Goal: Information Seeking & Learning: Learn about a topic

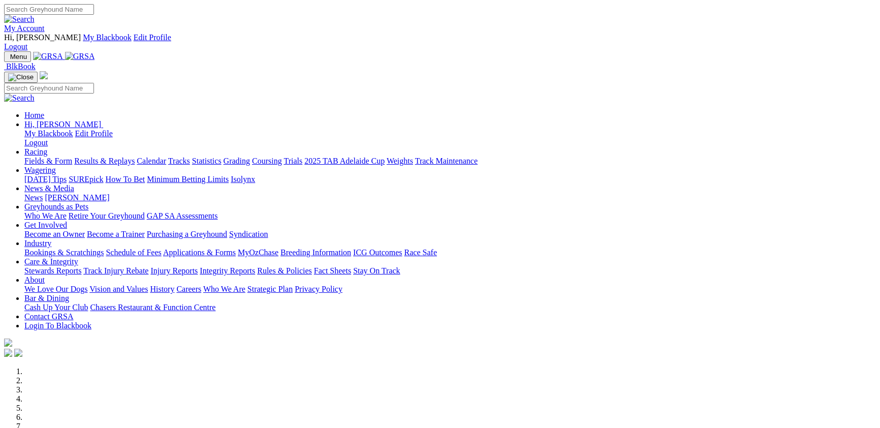
click at [47, 147] on link "Racing" at bounding box center [35, 151] width 23 height 9
click at [63, 156] on link "Fields & Form" at bounding box center [48, 160] width 48 height 9
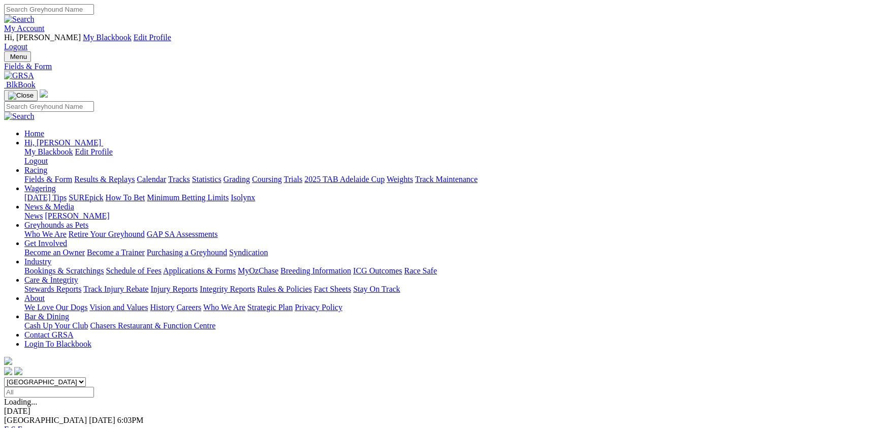
click at [22, 425] on link "F" at bounding box center [20, 429] width 5 height 9
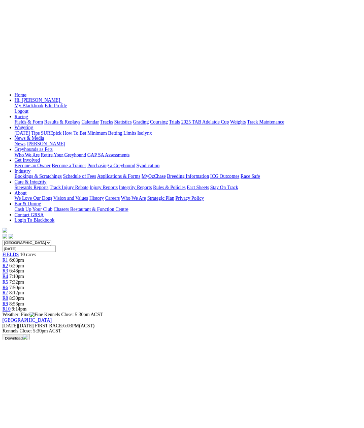
scroll to position [55, 0]
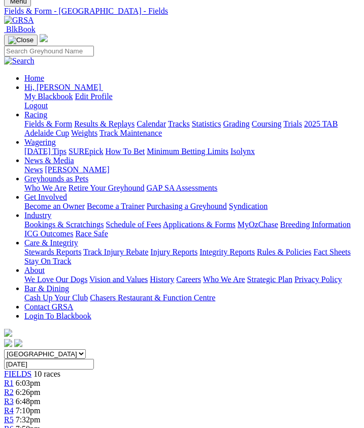
drag, startPoint x: 133, startPoint y: 198, endPoint x: 86, endPoint y: 193, distance: 47.0
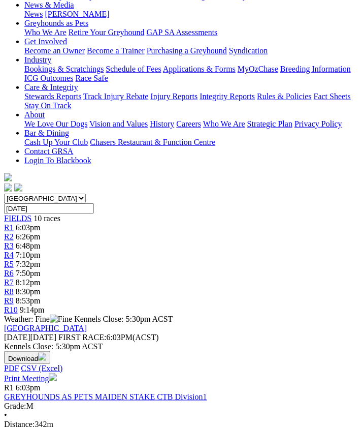
scroll to position [221, 0]
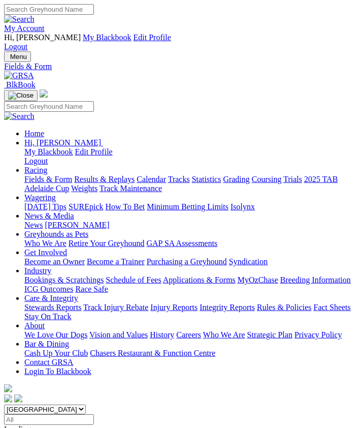
click at [94, 414] on input "Select date" at bounding box center [49, 419] width 90 height 11
type input "Yesterday, 31 Aug 2025"
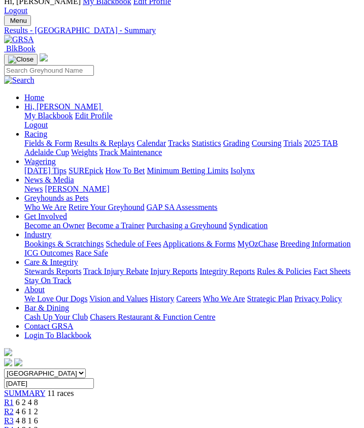
scroll to position [55, 0]
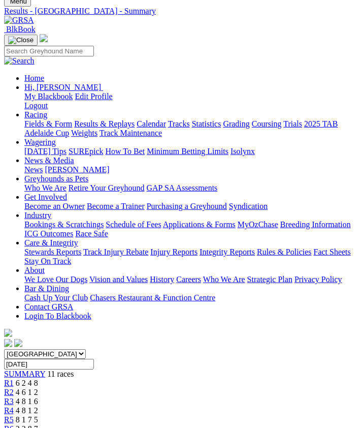
click at [14, 378] on link "R1" at bounding box center [9, 382] width 10 height 9
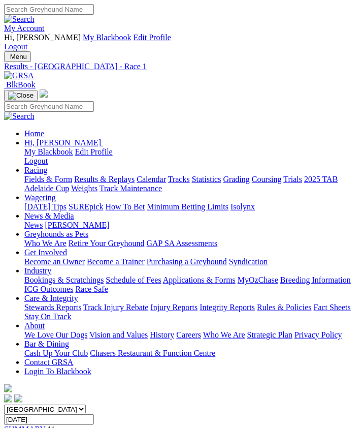
click at [4, 404] on select "South Australia New South Wales Northern Territory Queensland Tasmania Victoria…" at bounding box center [45, 409] width 82 height 10
click at [94, 414] on input "Sunday, 31 Aug 2025" at bounding box center [49, 419] width 90 height 11
type input "[DATE]"
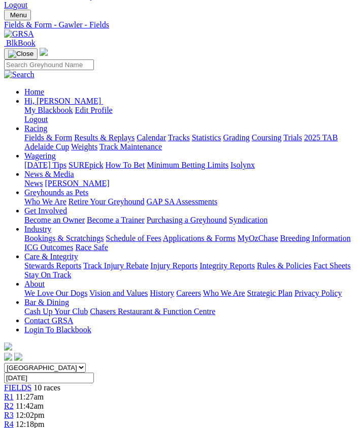
scroll to position [55, 0]
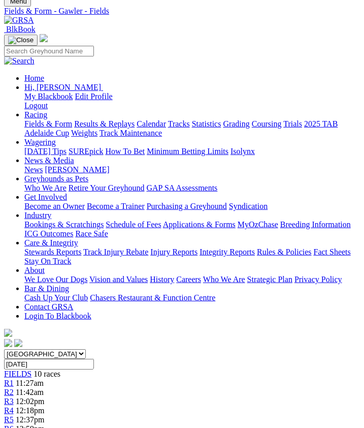
drag, startPoint x: 128, startPoint y: 180, endPoint x: 92, endPoint y: 116, distance: 73.7
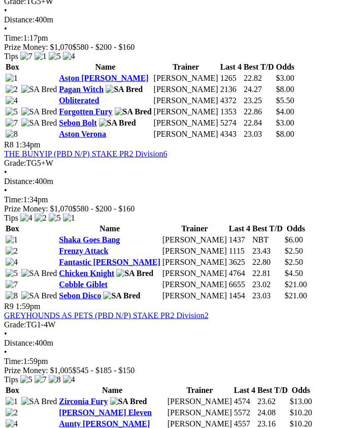
scroll to position [1551, 0]
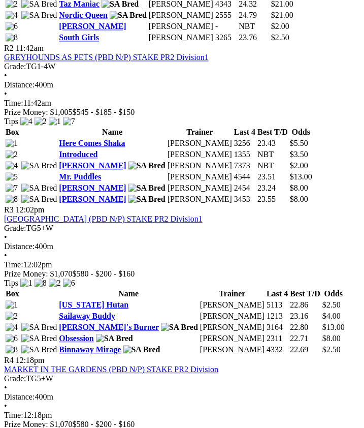
scroll to position [554, 0]
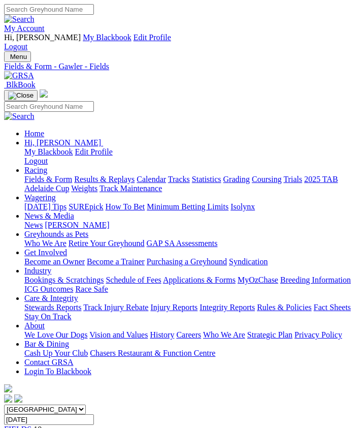
scroll to position [554, 0]
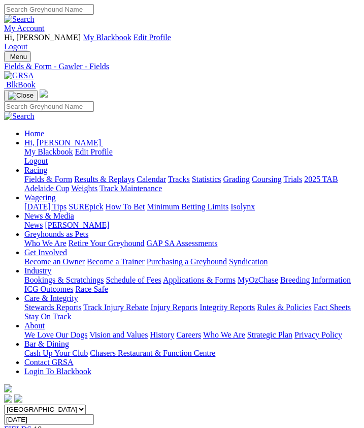
scroll to position [554, 0]
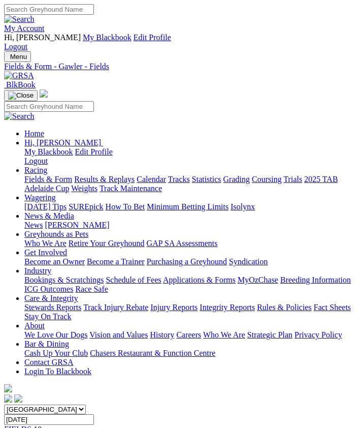
scroll to position [554, 0]
